Goal: Task Accomplishment & Management: Use online tool/utility

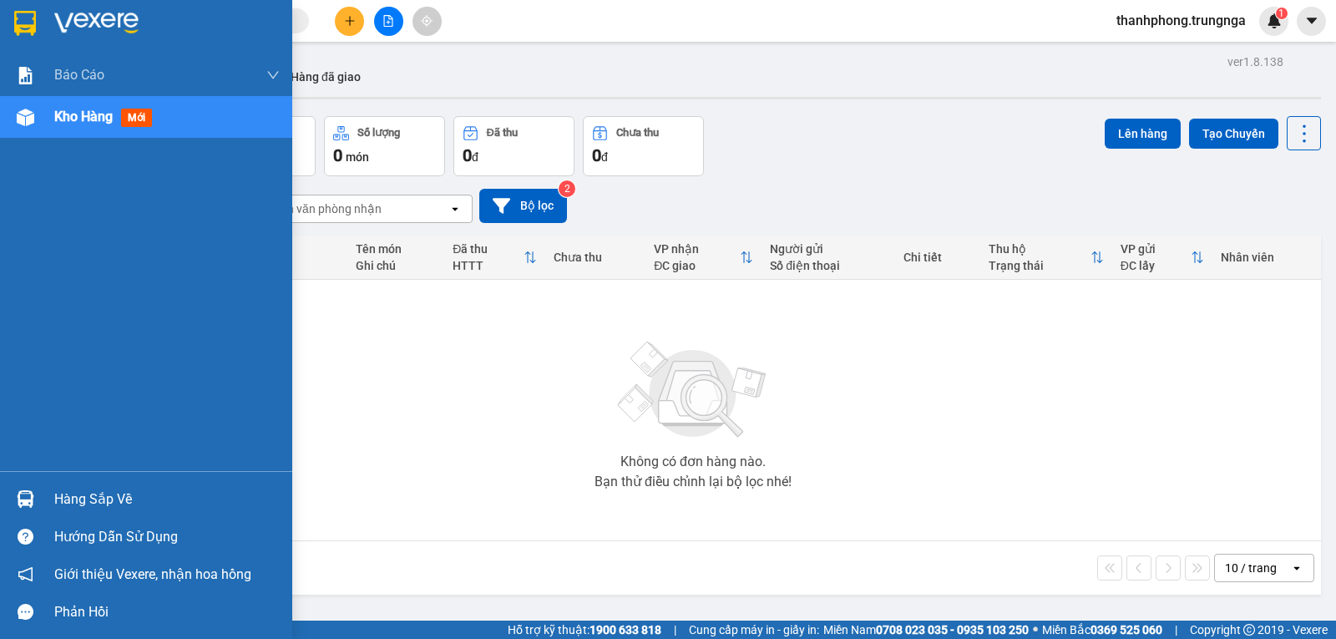
click at [77, 498] on div "Hàng sắp về" at bounding box center [167, 499] width 226 height 25
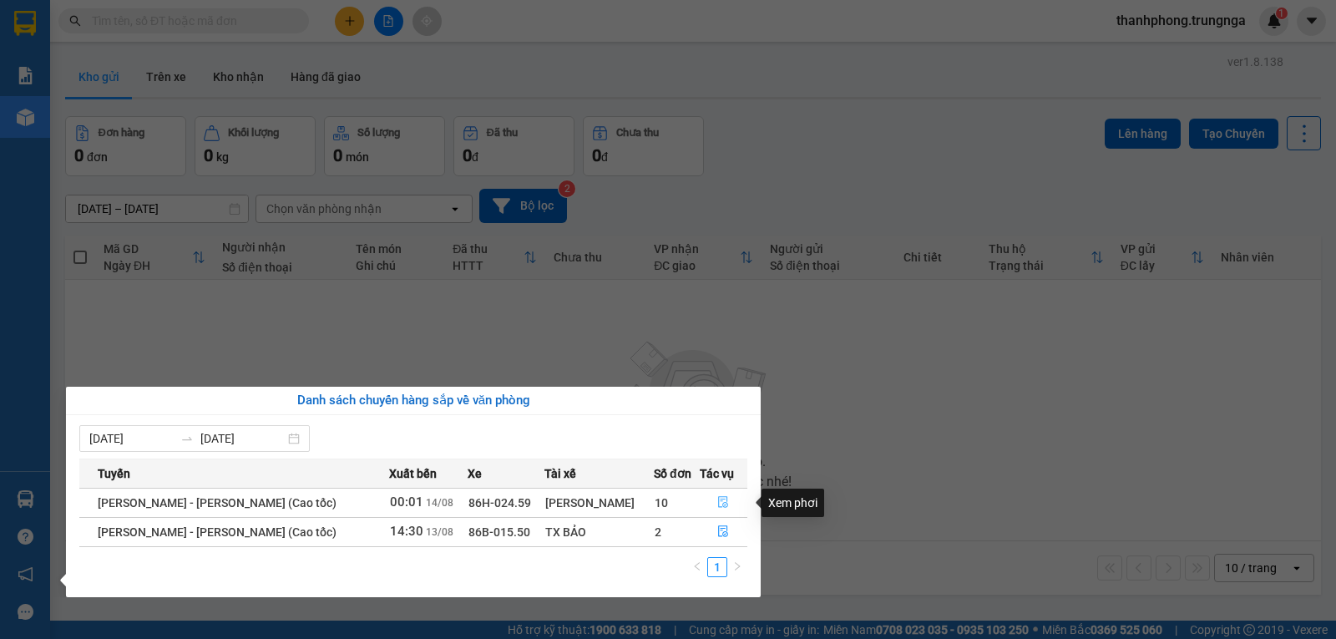
click at [717, 498] on icon "file-done" at bounding box center [723, 502] width 12 height 12
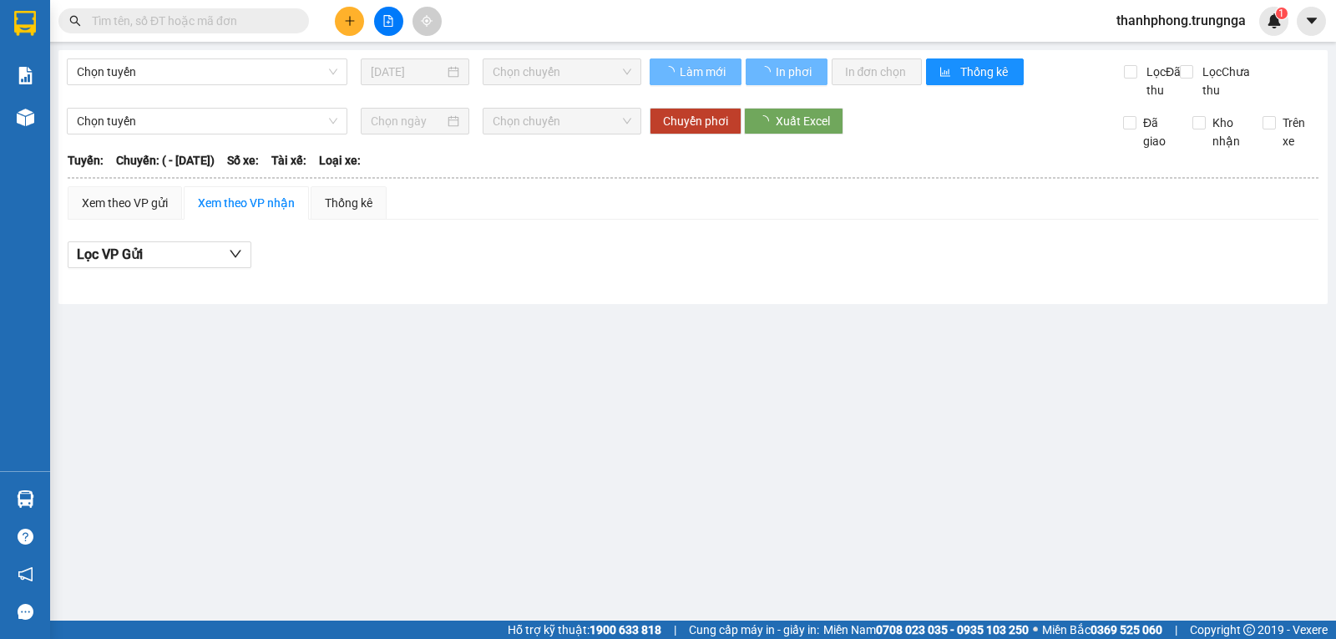
type input "[DATE]"
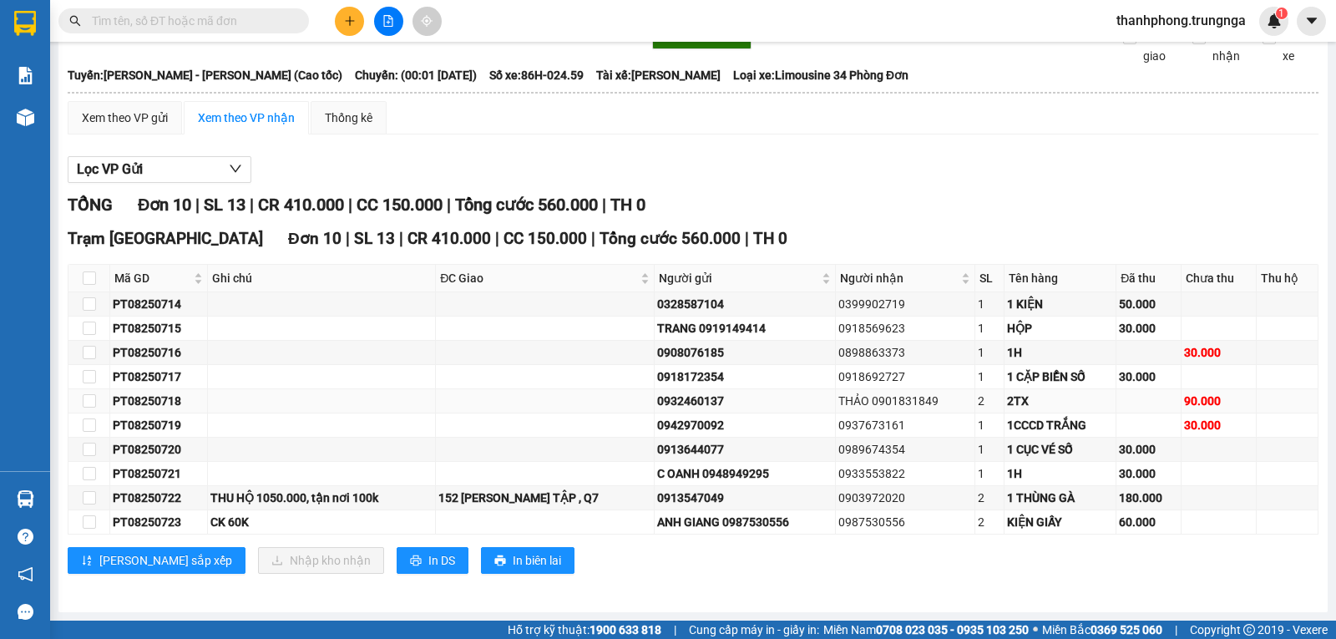
scroll to position [104, 0]
